Goal: Answer question/provide support

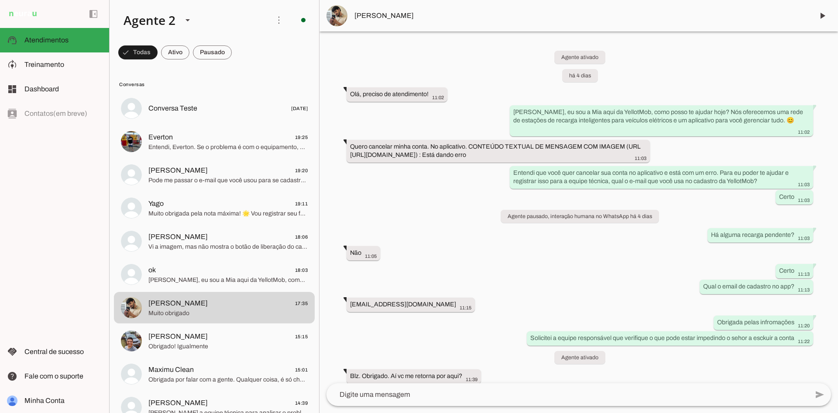
click at [221, 58] on span at bounding box center [212, 52] width 39 height 21
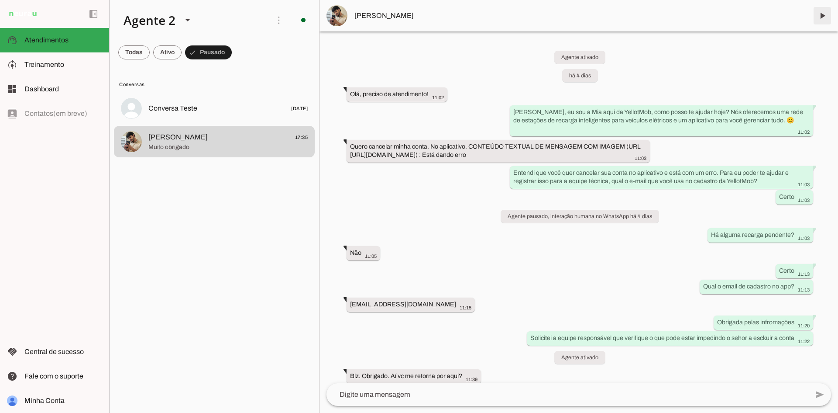
click at [822, 15] on span at bounding box center [822, 15] width 21 height 21
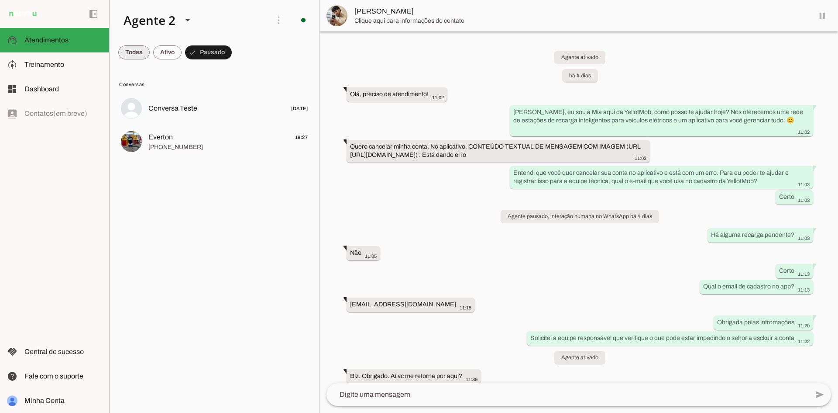
click at [131, 47] on span at bounding box center [133, 52] width 31 height 21
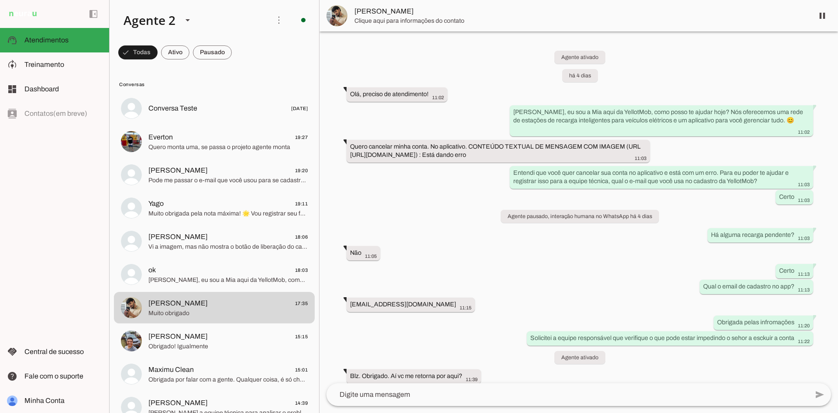
click at [417, 241] on div "Agente ativado há 4 dias Olá, preciso de atendimento! 11:02 Ooi, eu sou a Mia a…" at bounding box center [579, 206] width 519 height 351
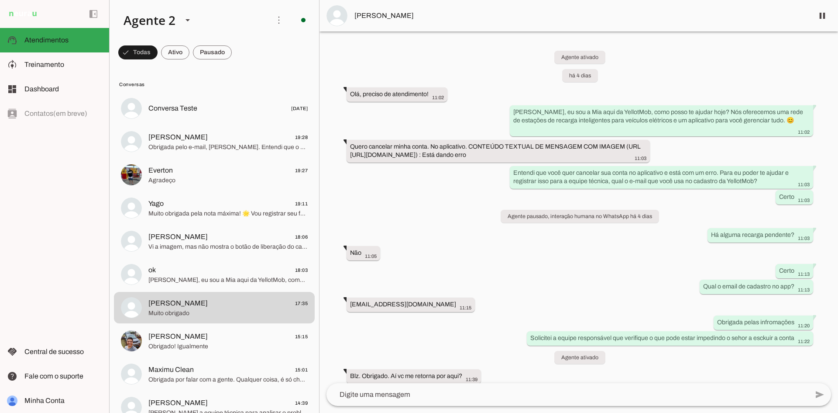
click at [417, 234] on div "Agente ativado há 4 dias Olá, preciso de atendimento! 11:02 Ooi, eu sou a Mia a…" at bounding box center [579, 206] width 519 height 351
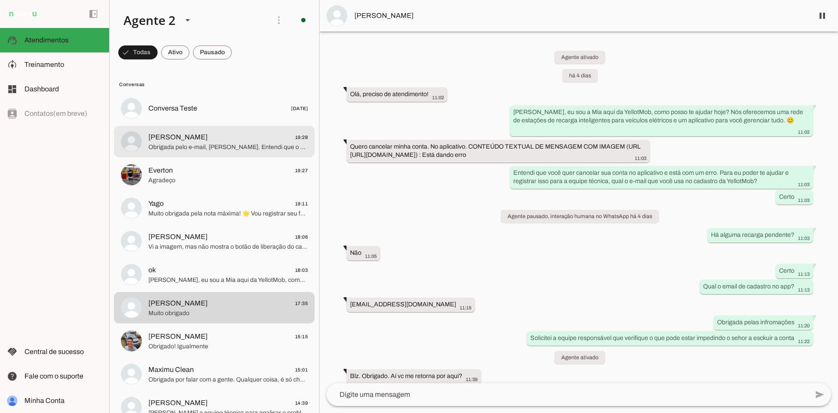
click at [248, 151] on span "Obrigada pelo e-mail, Pedro. Entendi que o app está encerrando sozinho quando v…" at bounding box center [227, 147] width 159 height 9
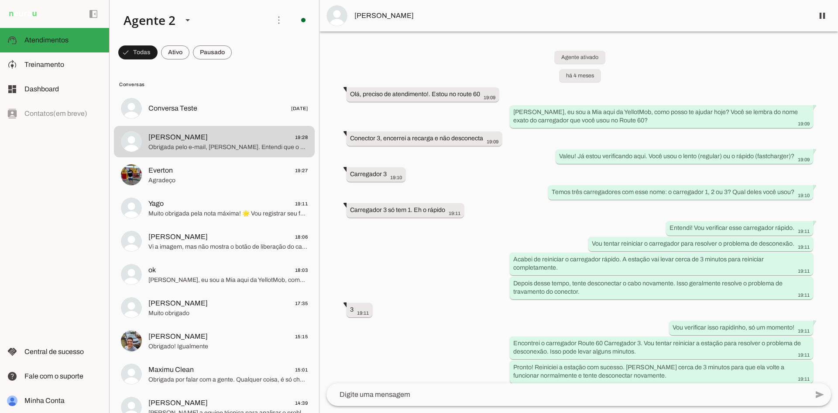
scroll to position [1309, 0]
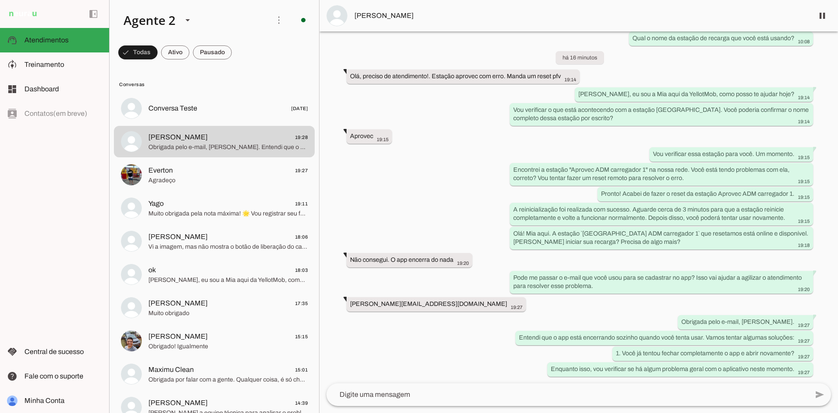
click at [451, 390] on textarea at bounding box center [568, 394] width 482 height 10
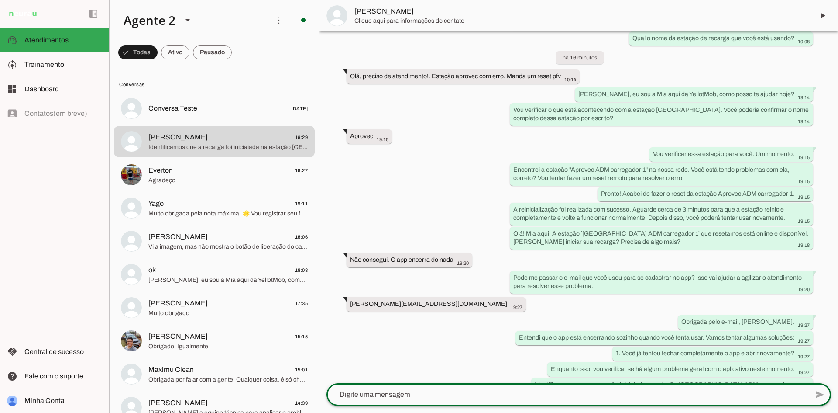
scroll to position [1346, 0]
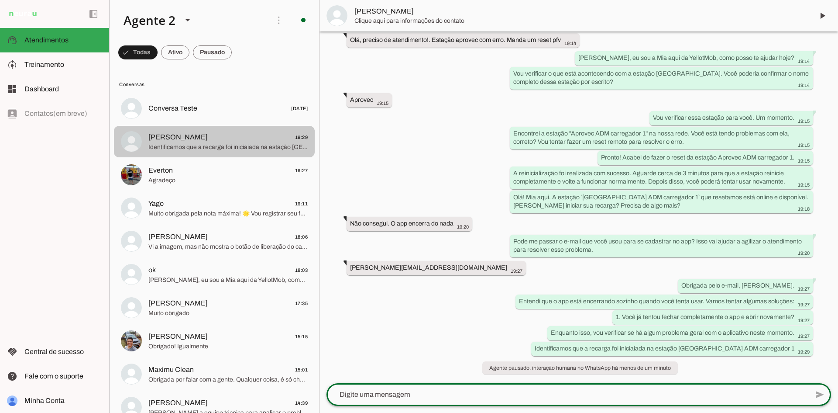
click at [212, 148] on span "Identificamos que a recarga foi iniciaiada na estação Aprovec ADM carregador 1" at bounding box center [227, 147] width 159 height 9
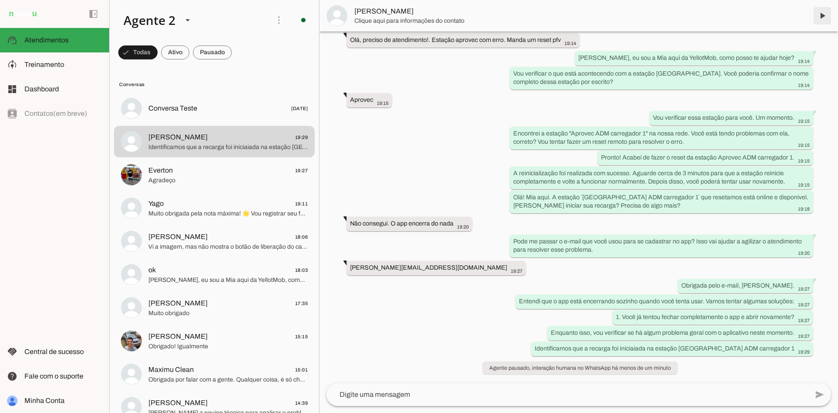
click at [822, 14] on span at bounding box center [822, 15] width 21 height 21
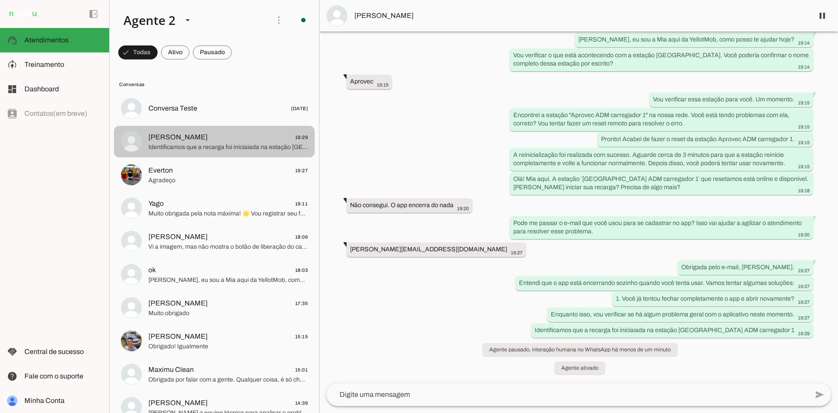
click at [231, 140] on span "Pedro Bouhid 19:29" at bounding box center [227, 137] width 159 height 11
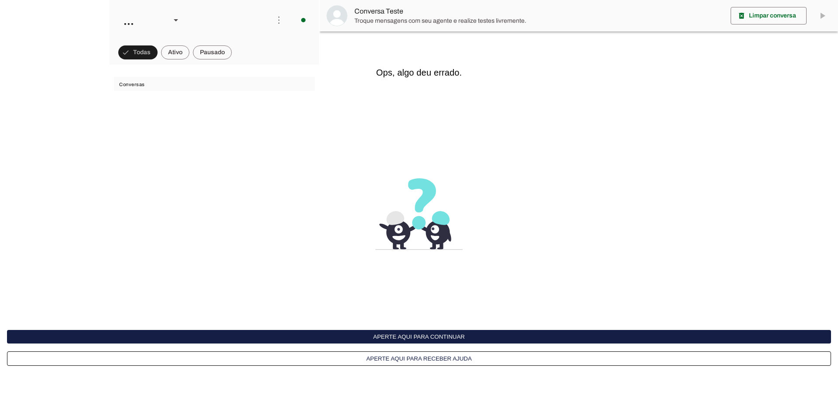
click at [0, 0] on button "Aperte aqui para continuar" at bounding box center [0, 0] width 0 height 0
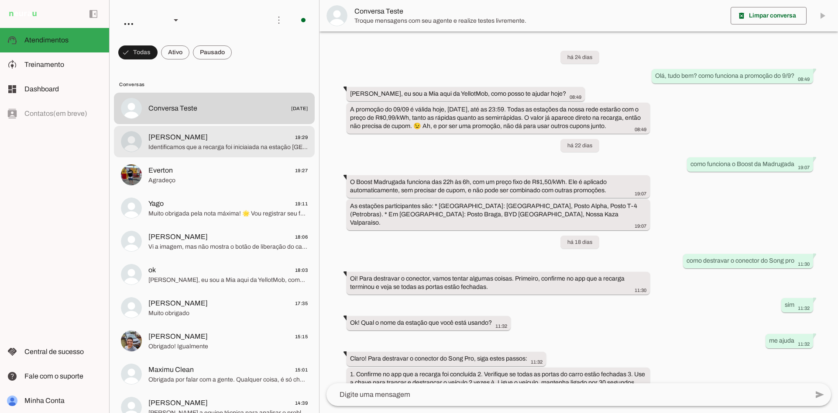
scroll to position [81, 0]
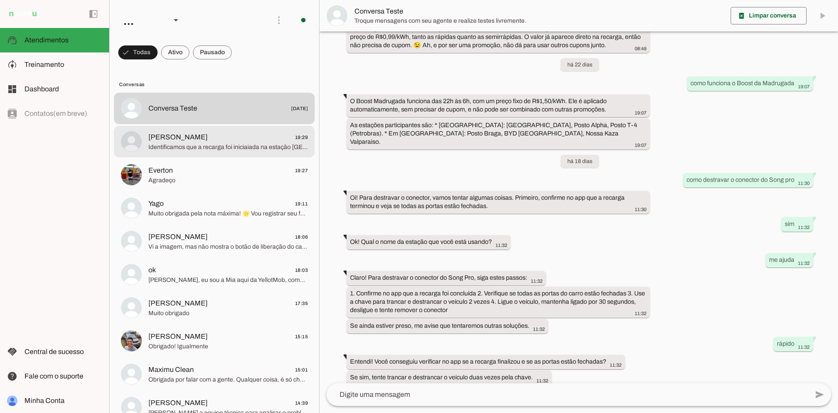
click at [194, 140] on span "Pedro Bouhid 19:29" at bounding box center [227, 137] width 159 height 11
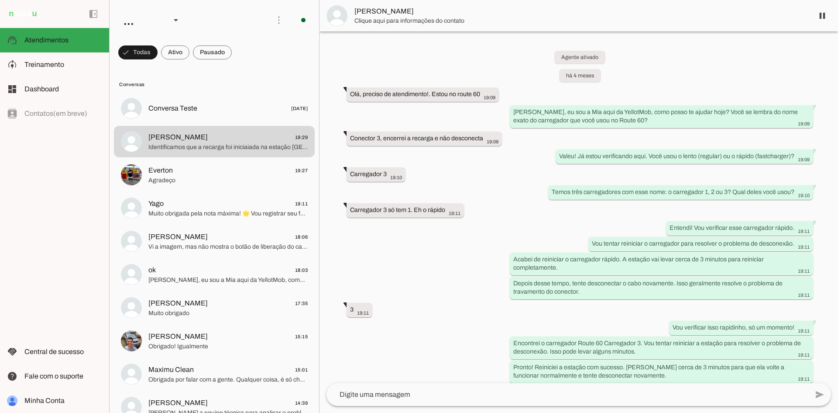
scroll to position [1423, 0]
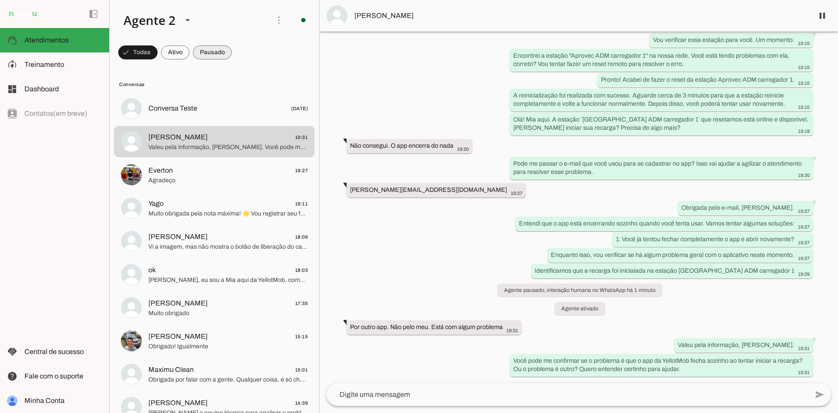
click at [229, 48] on span at bounding box center [212, 52] width 39 height 21
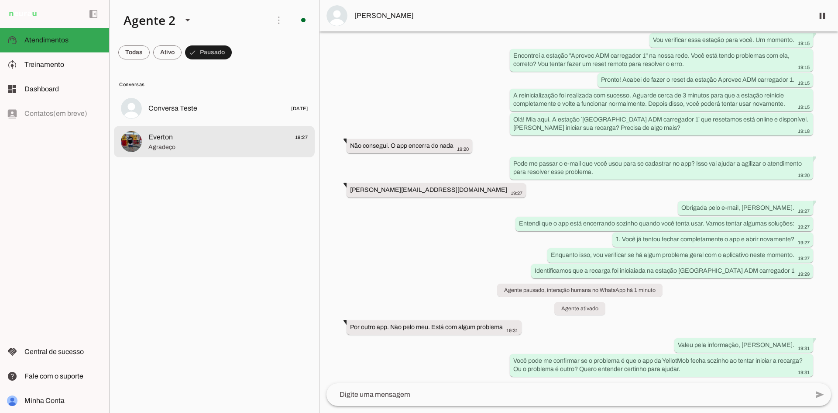
click at [229, 133] on span "Everton 19:27" at bounding box center [227, 137] width 159 height 11
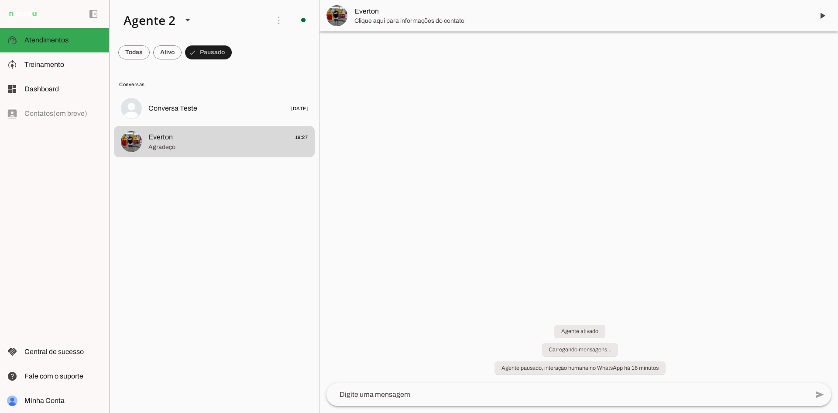
scroll to position [123, 0]
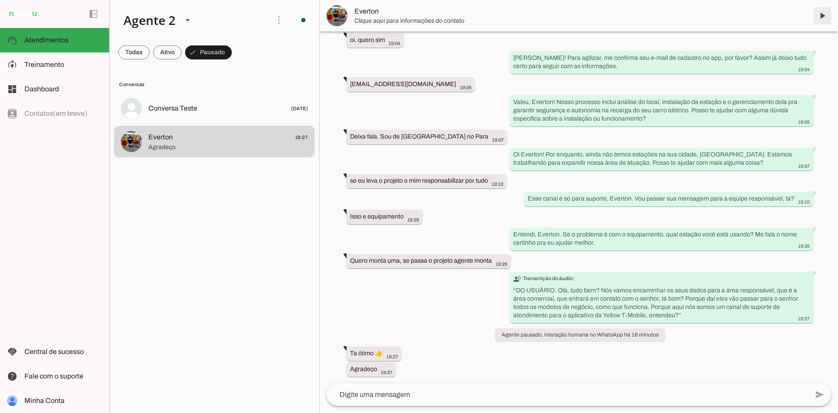
click at [823, 13] on span at bounding box center [822, 15] width 21 height 21
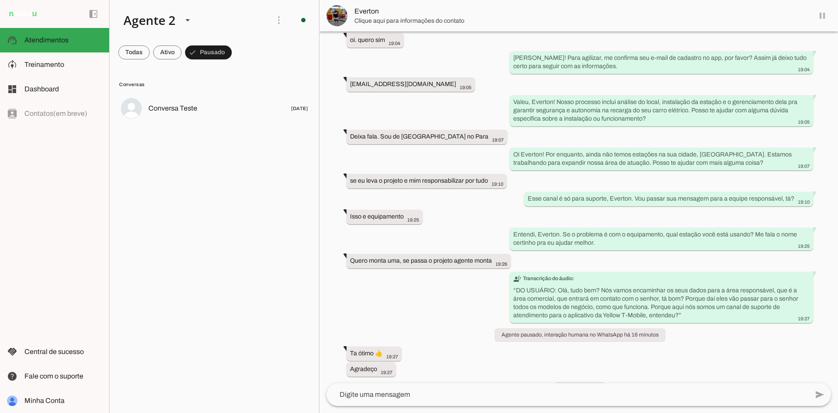
scroll to position [144, 0]
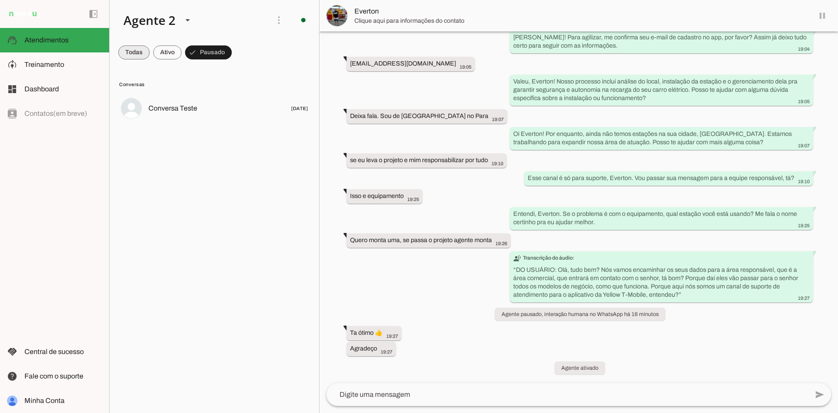
click at [133, 59] on span at bounding box center [133, 52] width 31 height 21
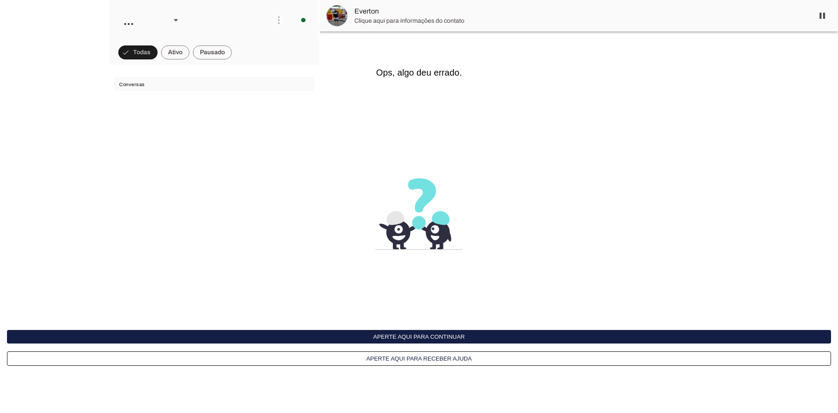
scroll to position [144, 0]
click at [225, 44] on span at bounding box center [212, 52] width 39 height 21
